Goal: Task Accomplishment & Management: Manage account settings

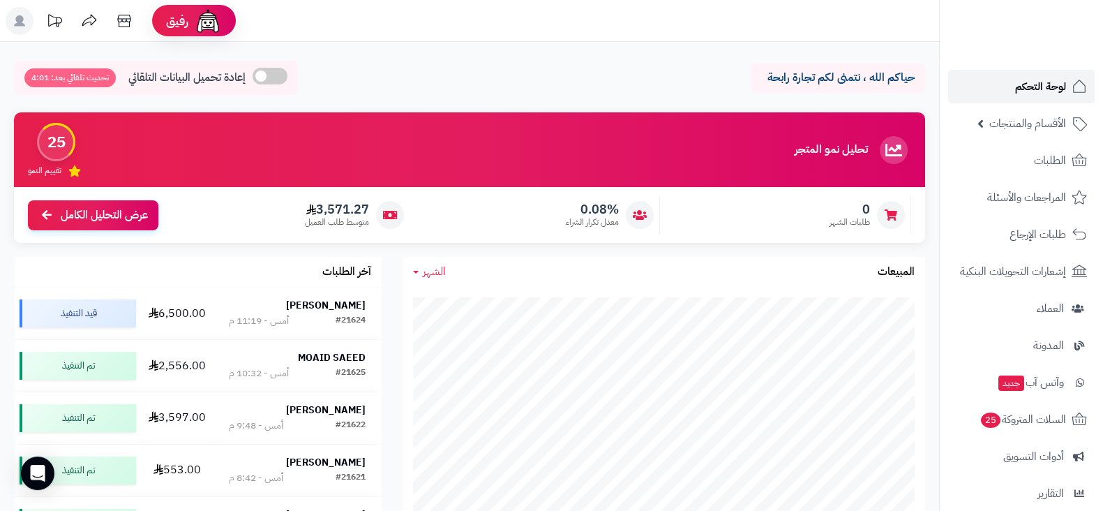
click at [1012, 91] on link "لوحة التحكم" at bounding box center [1021, 87] width 147 height 34
click at [1002, 77] on link "لوحة التحكم" at bounding box center [1021, 87] width 147 height 34
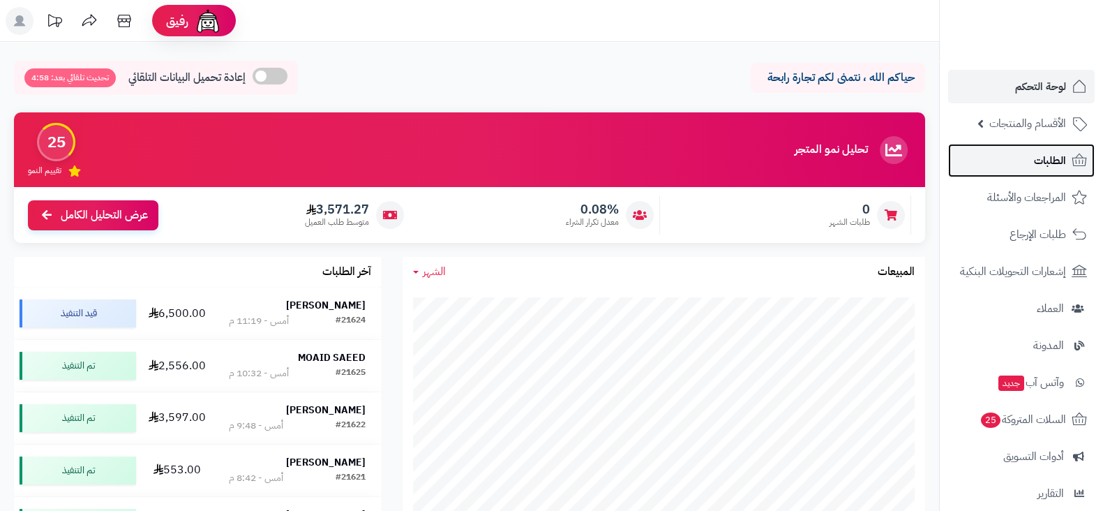
click at [1066, 164] on link "الطلبات" at bounding box center [1021, 161] width 147 height 34
